Goal: Transaction & Acquisition: Purchase product/service

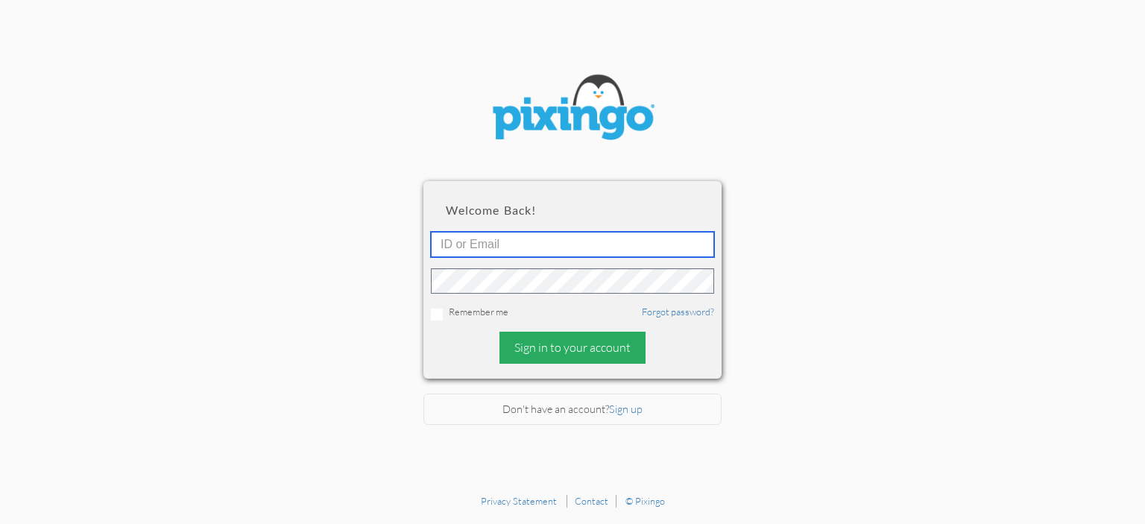
type input "[EMAIL_ADDRESS][DOMAIN_NAME]"
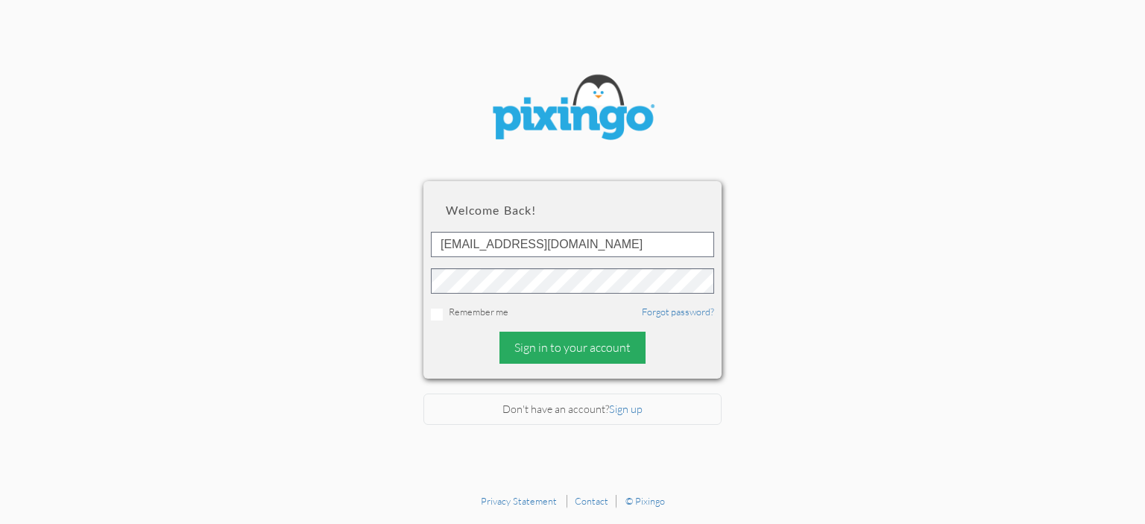
click at [570, 356] on div "Sign in to your account" at bounding box center [573, 348] width 146 height 32
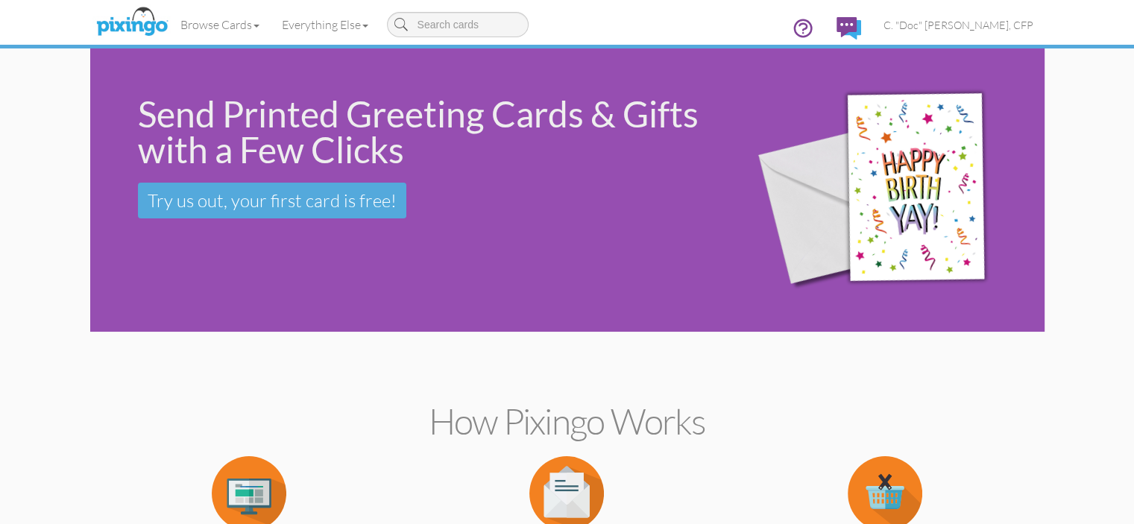
click at [1011, 156] on img at bounding box center [887, 190] width 306 height 277
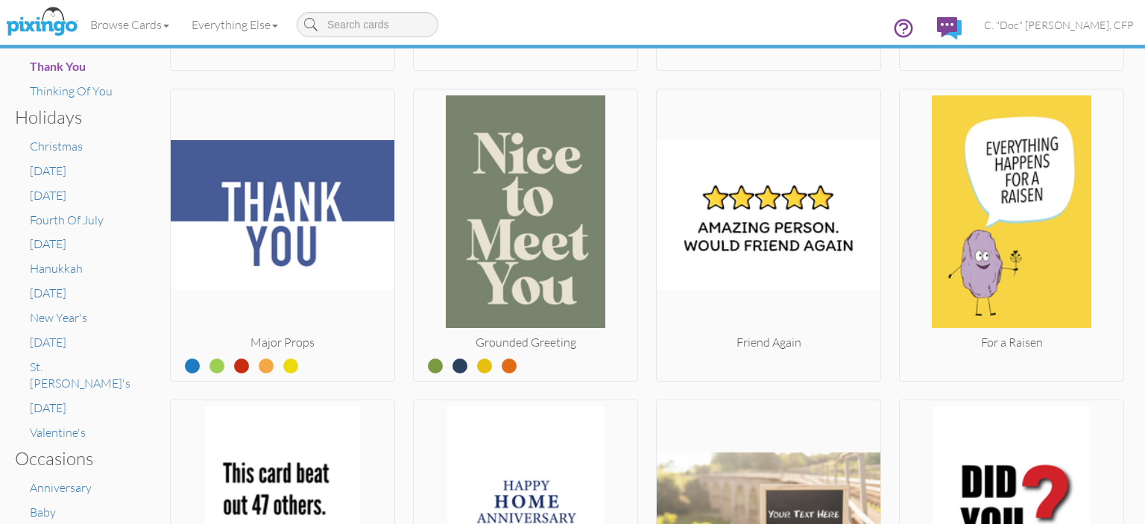
scroll to position [671, 0]
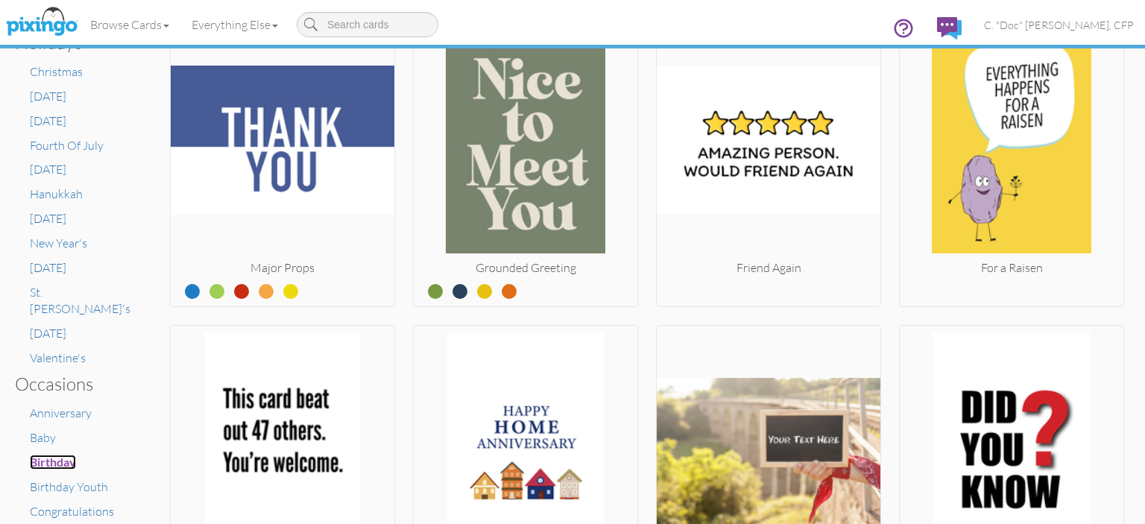
click at [66, 455] on span "Birthday" at bounding box center [53, 462] width 46 height 14
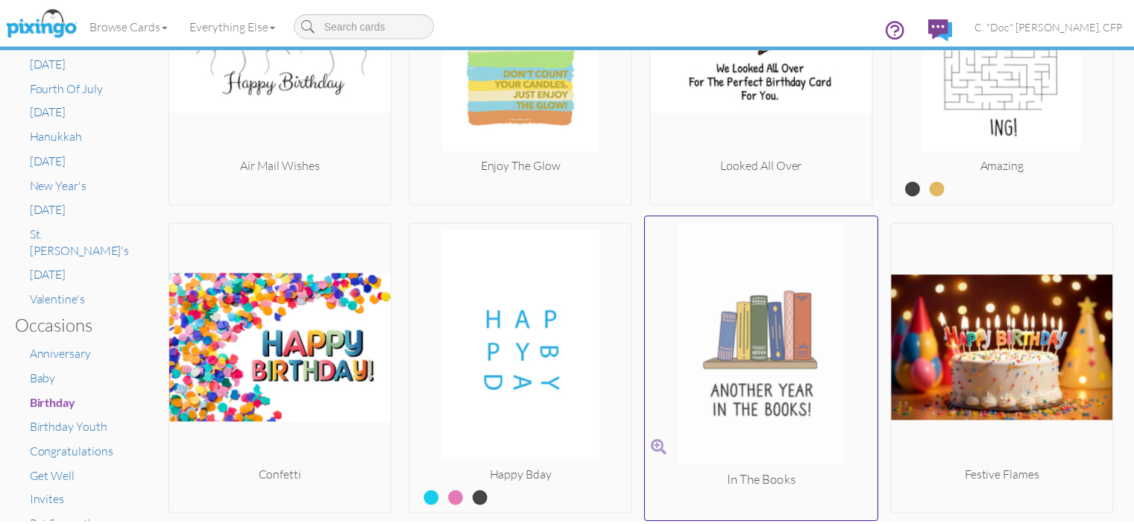
scroll to position [746, 0]
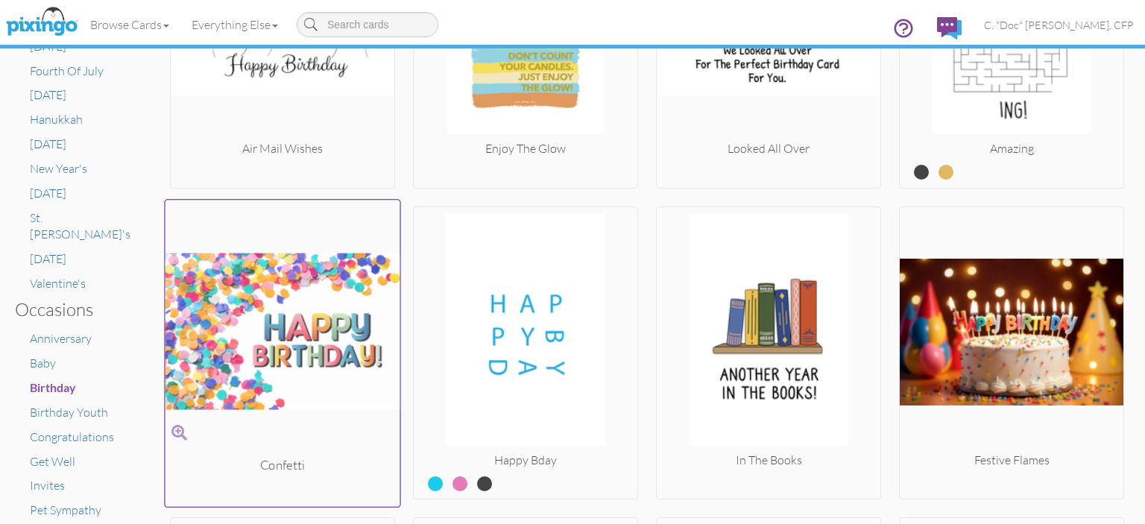
click at [248, 365] on img at bounding box center [283, 331] width 235 height 250
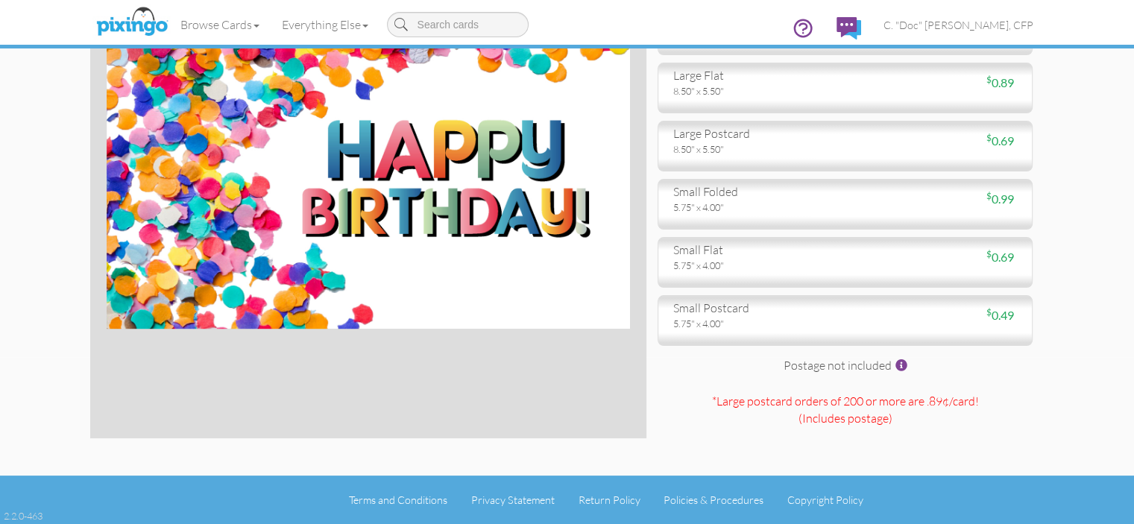
scroll to position [271, 0]
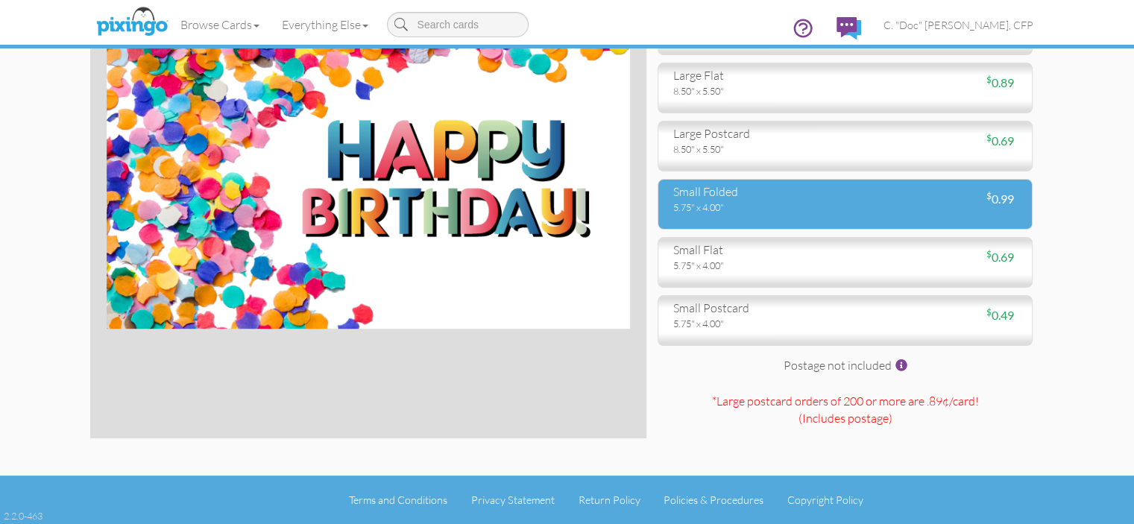
click at [779, 179] on div "small folded 5.75" x 4.00" $ 0.99" at bounding box center [845, 204] width 375 height 51
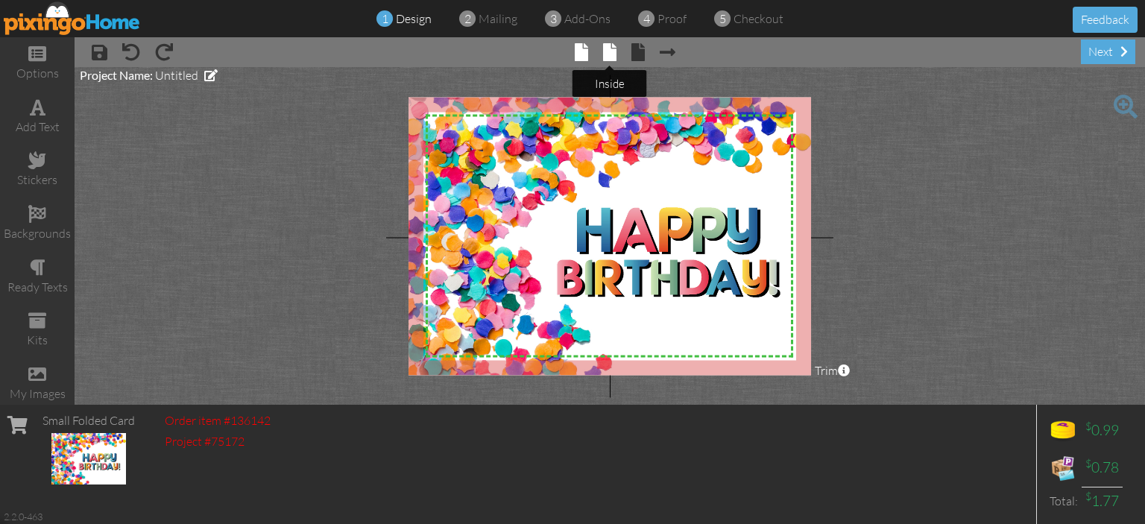
click at [605, 47] on span at bounding box center [609, 52] width 13 height 18
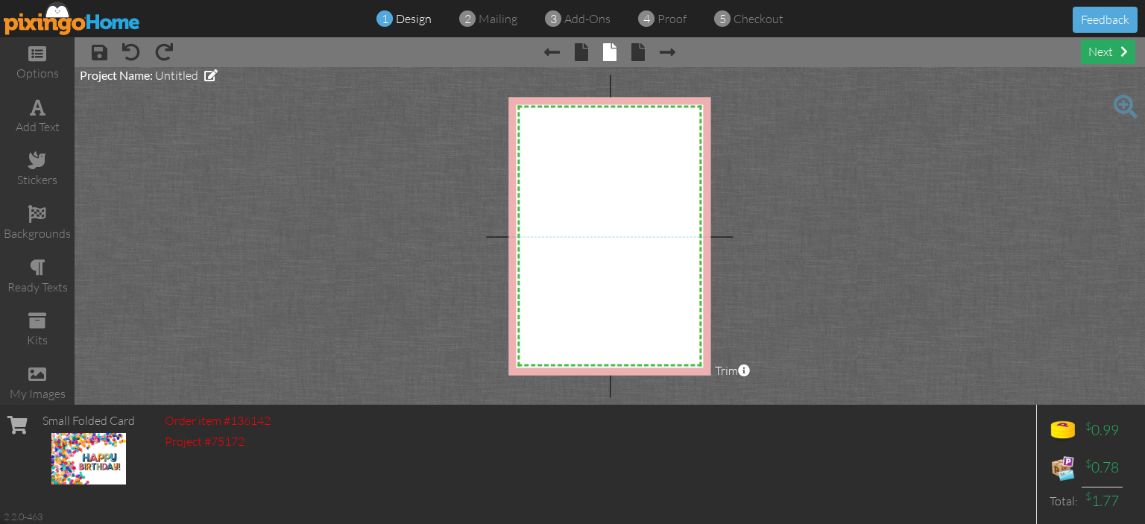
click at [1114, 50] on div "next" at bounding box center [1108, 52] width 54 height 25
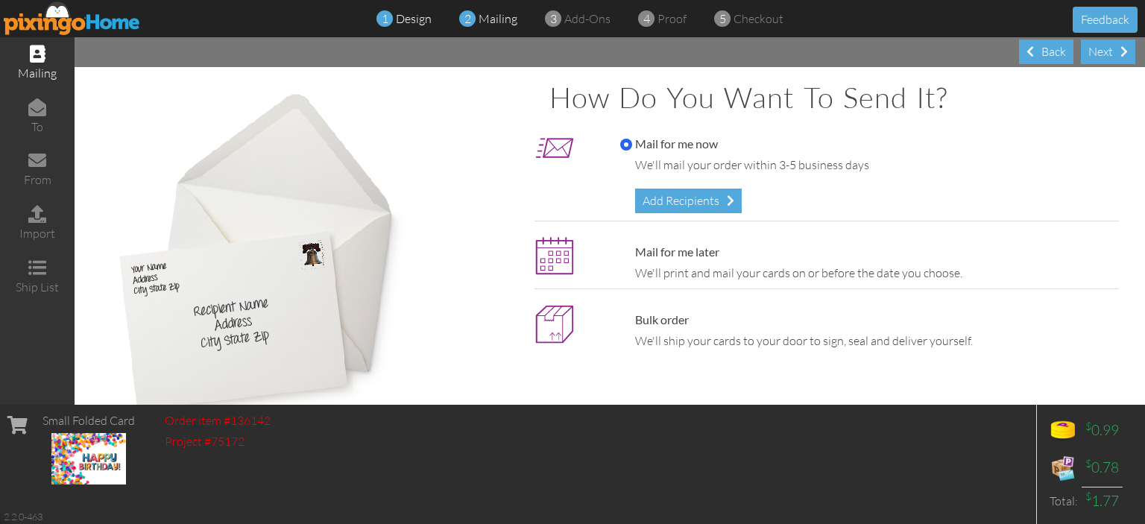
click at [406, 26] on div "1 design" at bounding box center [408, 18] width 47 height 17
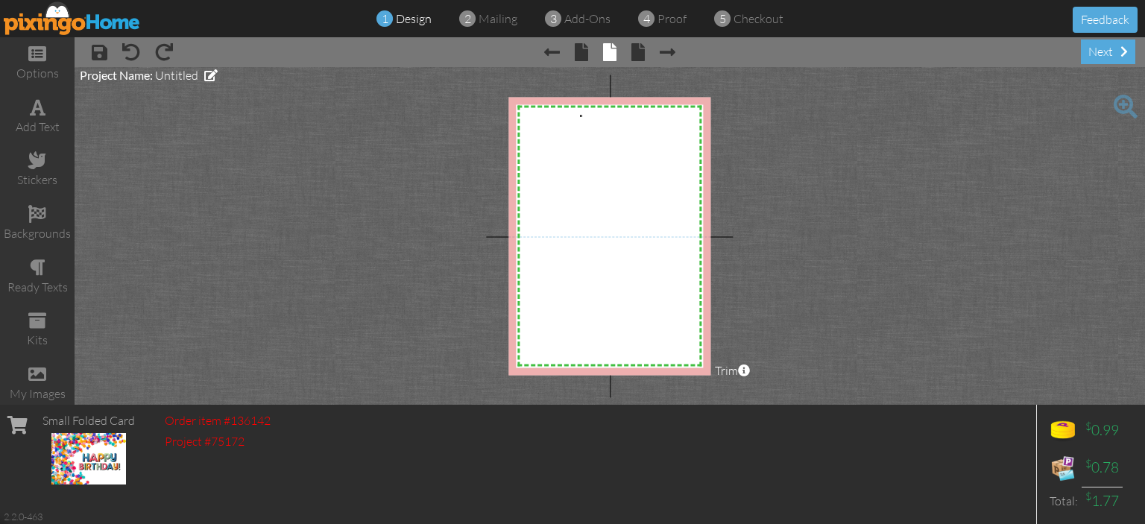
click at [584, 116] on div "X X X X X X X X X X X X X X X X X X X X X X X X X X X X X X X X X X X X X X X X…" at bounding box center [609, 113] width 202 height 33
click at [202, 77] on div "Project Name: Untitled" at bounding box center [149, 75] width 138 height 17
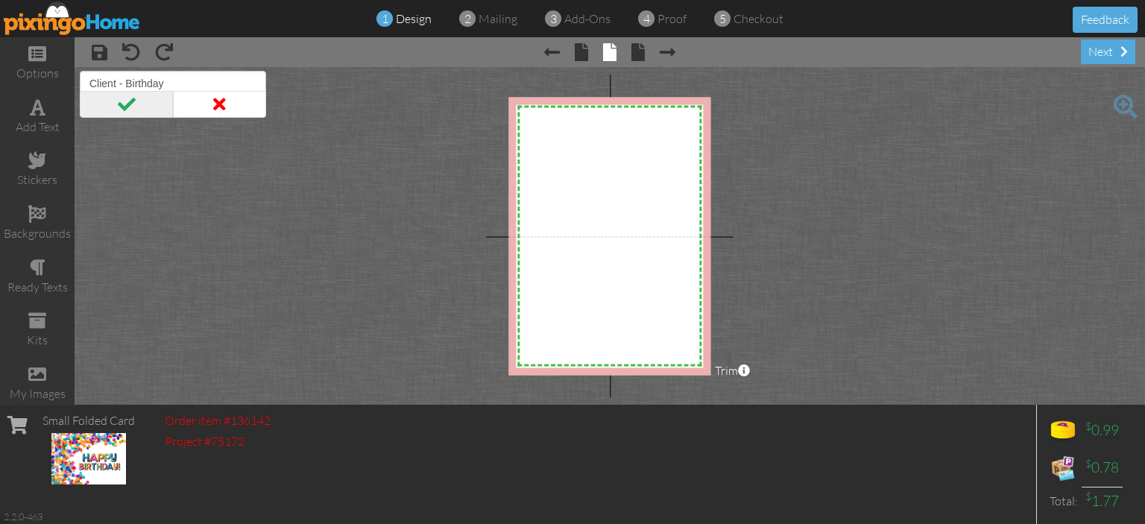
type input "Client - Birthday"
click at [125, 105] on span at bounding box center [126, 104] width 93 height 27
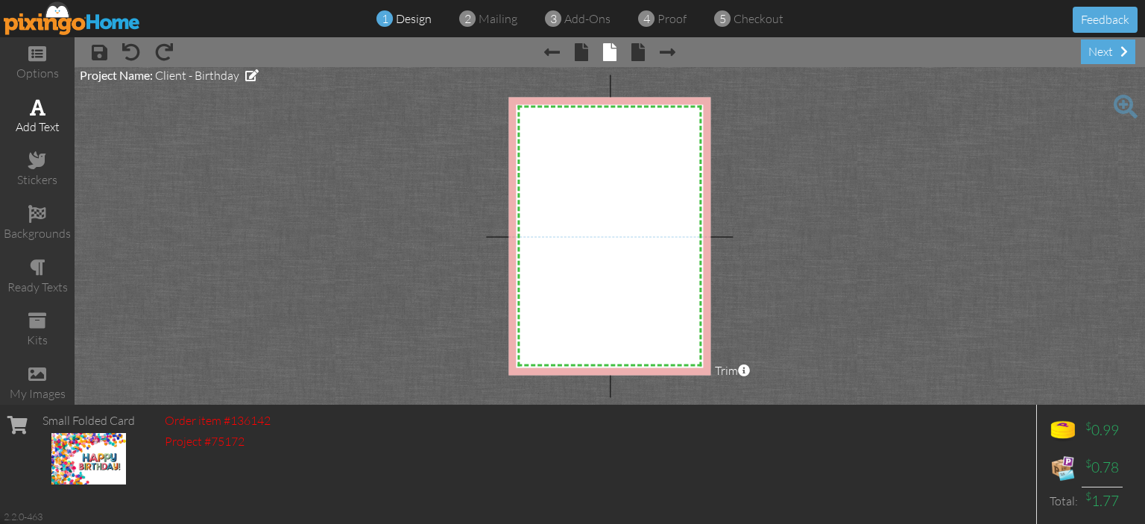
click at [30, 109] on span at bounding box center [38, 107] width 16 height 18
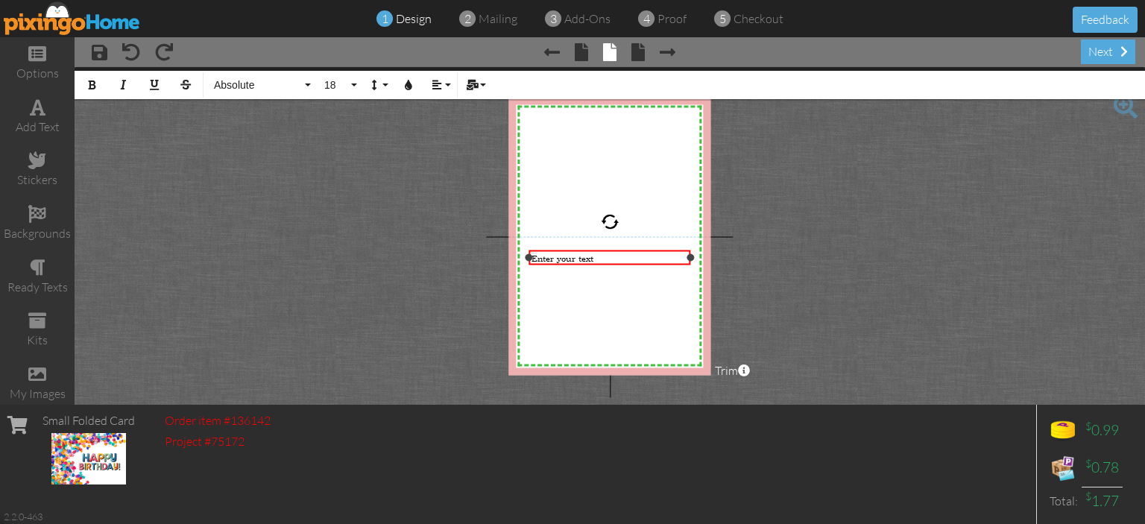
click at [628, 259] on div "Enter your text" at bounding box center [610, 257] width 157 height 11
click at [476, 87] on icon "button" at bounding box center [472, 85] width 10 height 10
click at [448, 86] on button "Align" at bounding box center [440, 85] width 28 height 28
click at [382, 84] on button "Line Height" at bounding box center [377, 85] width 28 height 28
click at [348, 88] on button "18" at bounding box center [338, 85] width 43 height 28
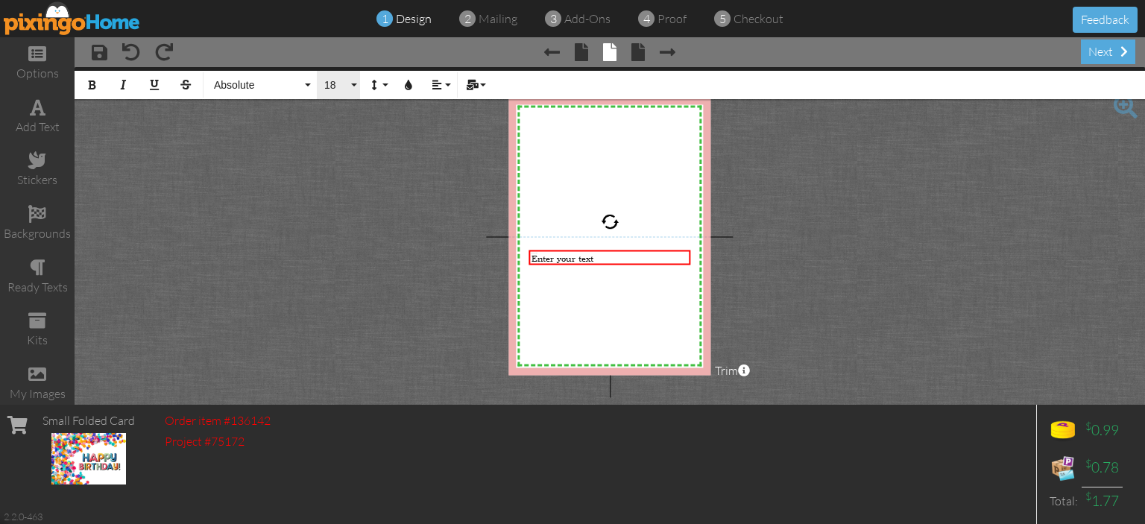
click at [352, 88] on button "18" at bounding box center [338, 85] width 43 height 28
click at [601, 258] on div "Enter your text" at bounding box center [610, 257] width 157 height 11
click at [472, 84] on icon "button" at bounding box center [472, 85] width 10 height 10
click at [473, 84] on icon "button" at bounding box center [472, 85] width 10 height 10
click at [220, 89] on span "Absolute" at bounding box center [256, 85] width 89 height 13
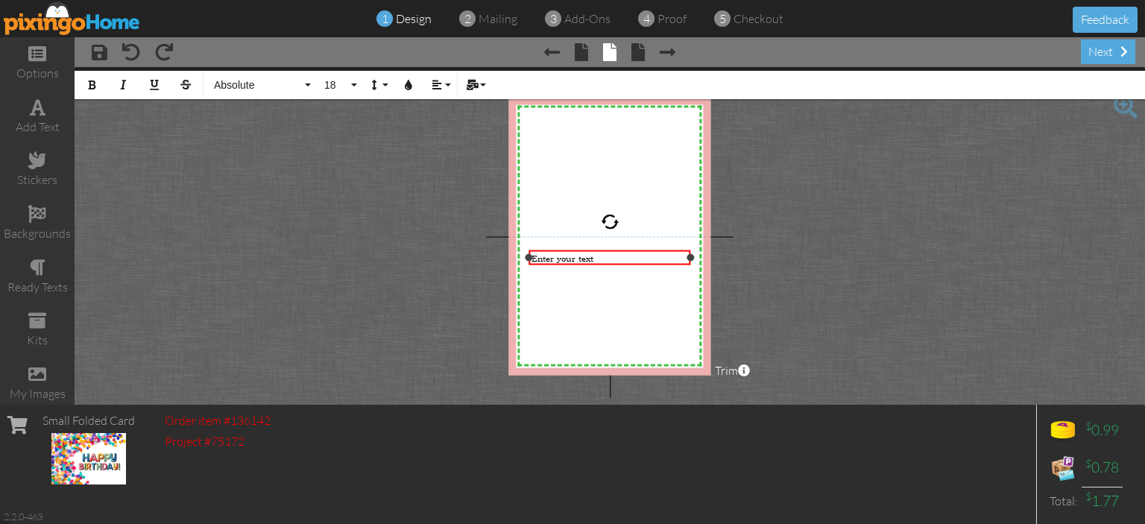
click at [662, 262] on div "Enter your text" at bounding box center [610, 257] width 157 height 11
click at [611, 226] on div at bounding box center [610, 221] width 18 height 18
click at [610, 224] on div at bounding box center [610, 221] width 18 height 18
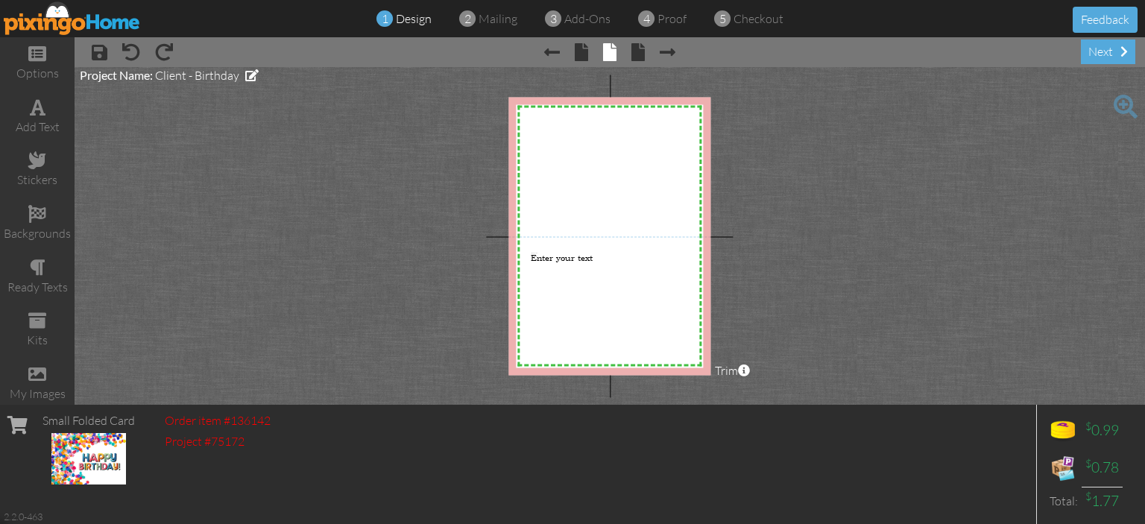
click at [558, 321] on div "X X X X X X X X X X X X X X X X X X X X X X X X X X X X X X X X X X X X X X X X…" at bounding box center [609, 236] width 202 height 278
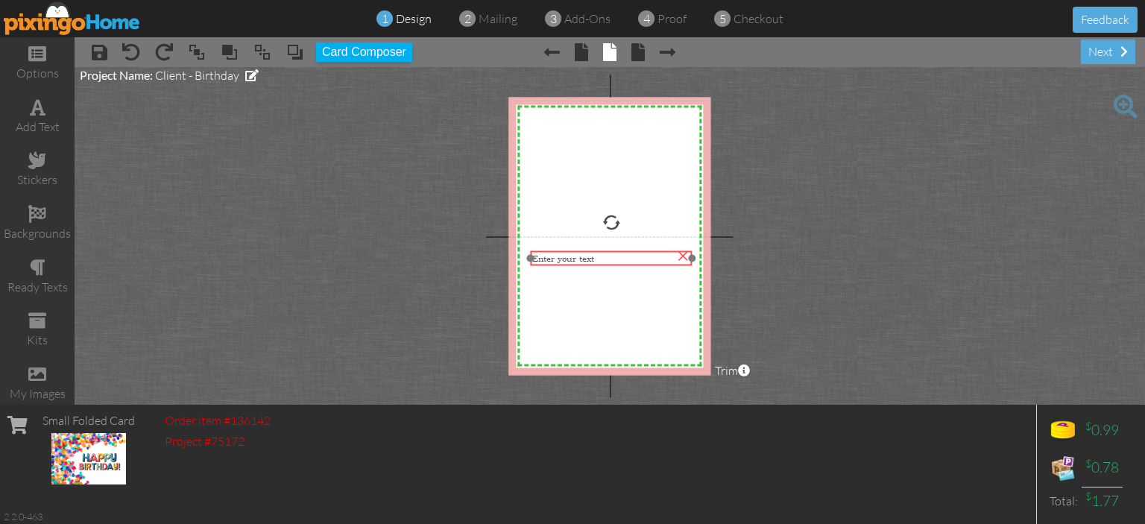
click at [557, 256] on span "Enter your text" at bounding box center [564, 258] width 62 height 11
click at [347, 53] on button "Card Composer" at bounding box center [364, 51] width 96 height 19
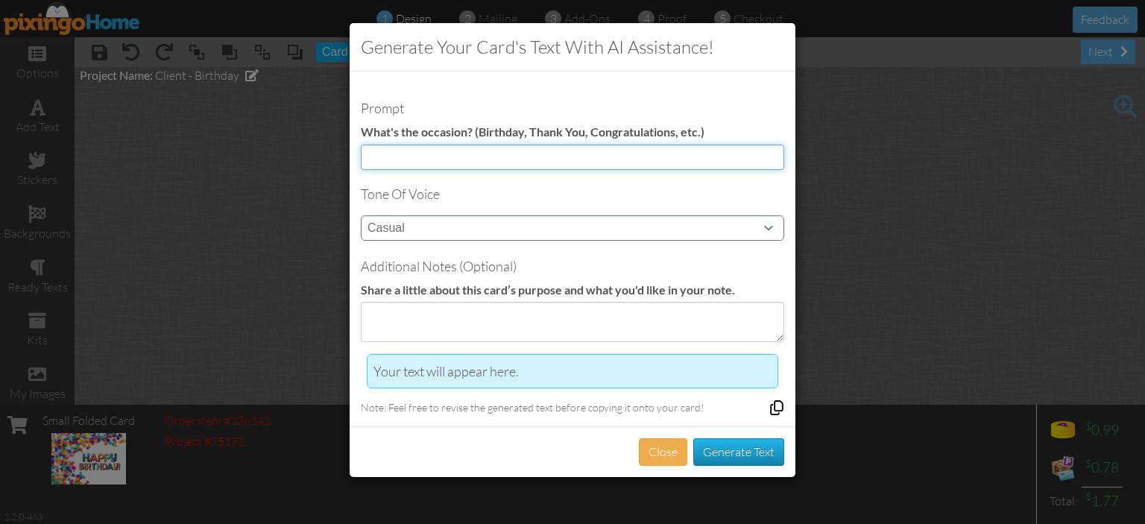
click at [435, 153] on input at bounding box center [572, 157] width 423 height 25
type input "Birthday"
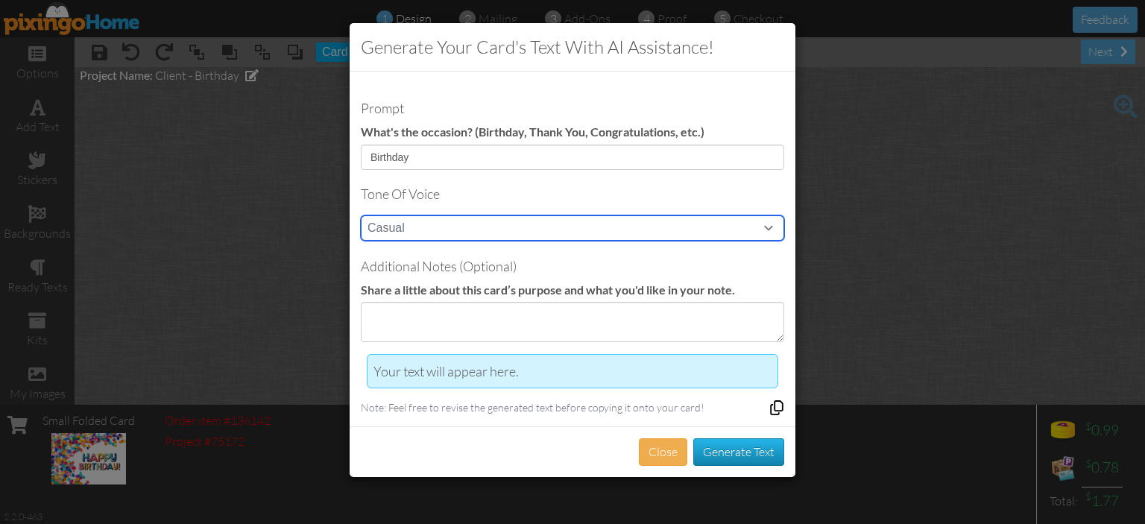
click at [436, 227] on select "Casual Funny Professional Persuasive Witty Informative Inspirational Sarcastic …" at bounding box center [572, 227] width 423 height 25
select select "witty"
click at [361, 215] on select "Casual Funny Professional Persuasive Witty Informative Inspirational Sarcastic …" at bounding box center [572, 227] width 423 height 25
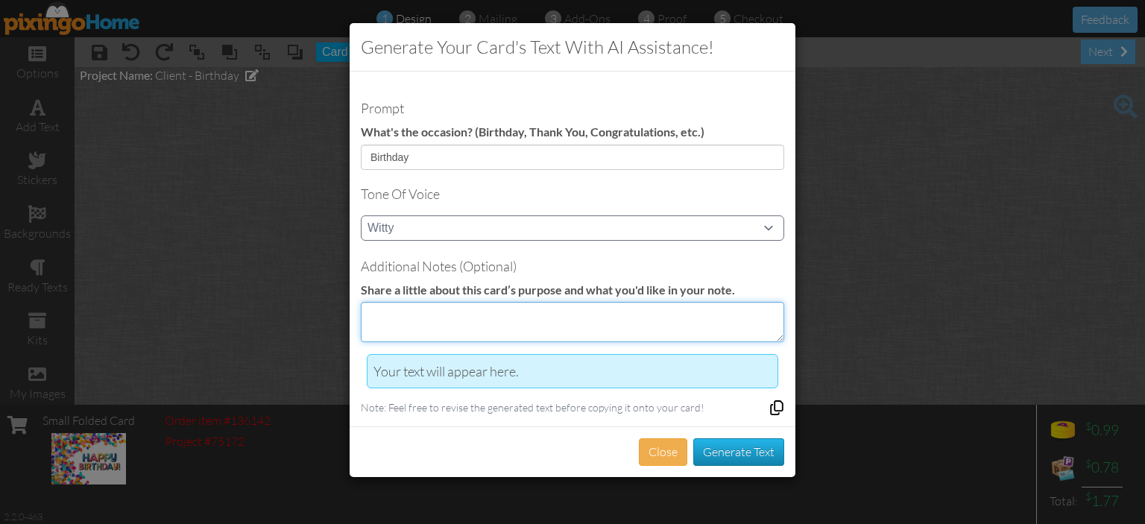
click at [481, 315] on textarea at bounding box center [572, 322] width 423 height 40
click at [482, 312] on textarea at bounding box center [572, 322] width 423 height 40
click at [372, 312] on textarea "Client Birthday" at bounding box center [572, 322] width 423 height 40
click at [510, 306] on textarea "New Client Birthday" at bounding box center [572, 322] width 423 height 40
type textarea "New Client Birthday. happy"
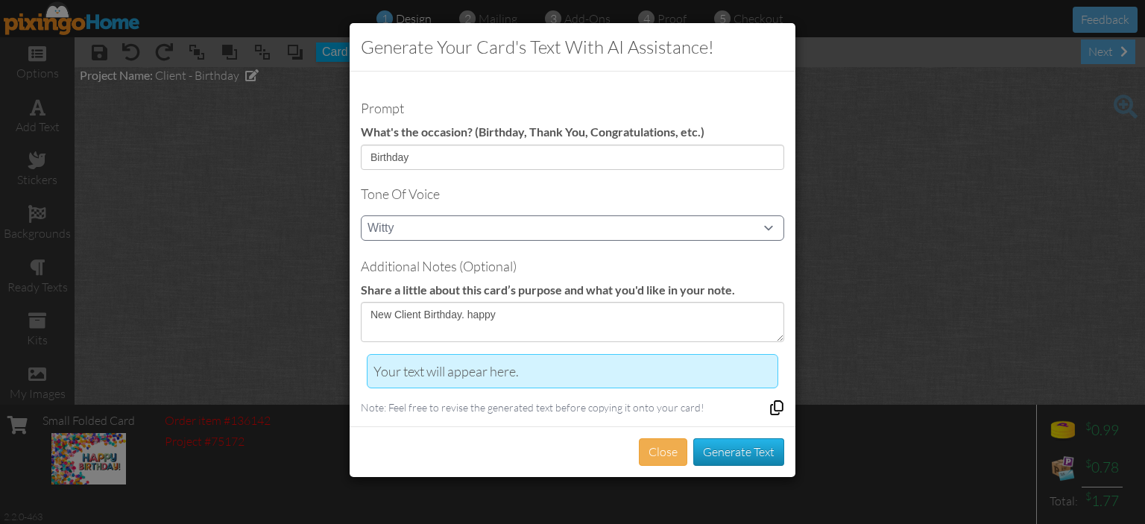
click at [653, 461] on div "Close Generate Text" at bounding box center [573, 451] width 446 height 51
click at [655, 444] on button "Close" at bounding box center [663, 452] width 48 height 28
